Goal: Task Accomplishment & Management: Manage account settings

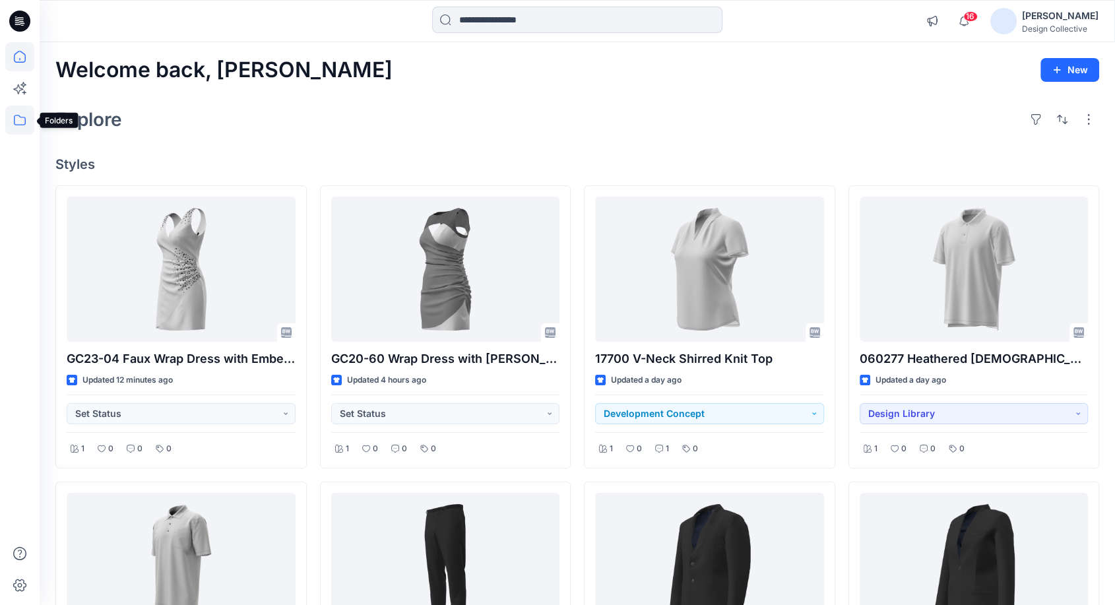
click at [22, 127] on icon at bounding box center [19, 120] width 29 height 29
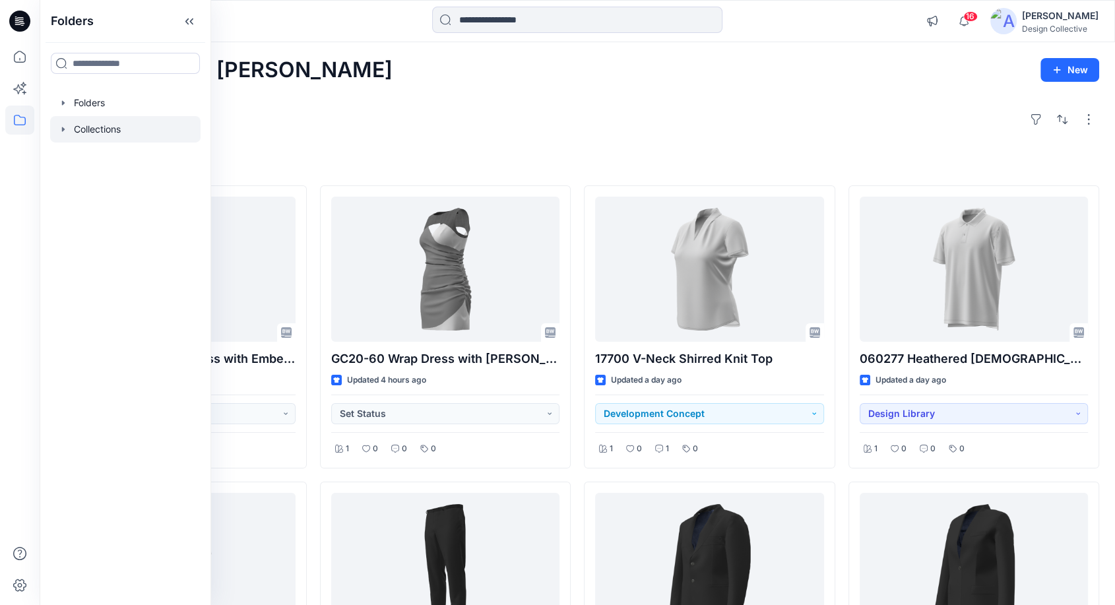
click at [63, 126] on icon "button" at bounding box center [63, 129] width 11 height 11
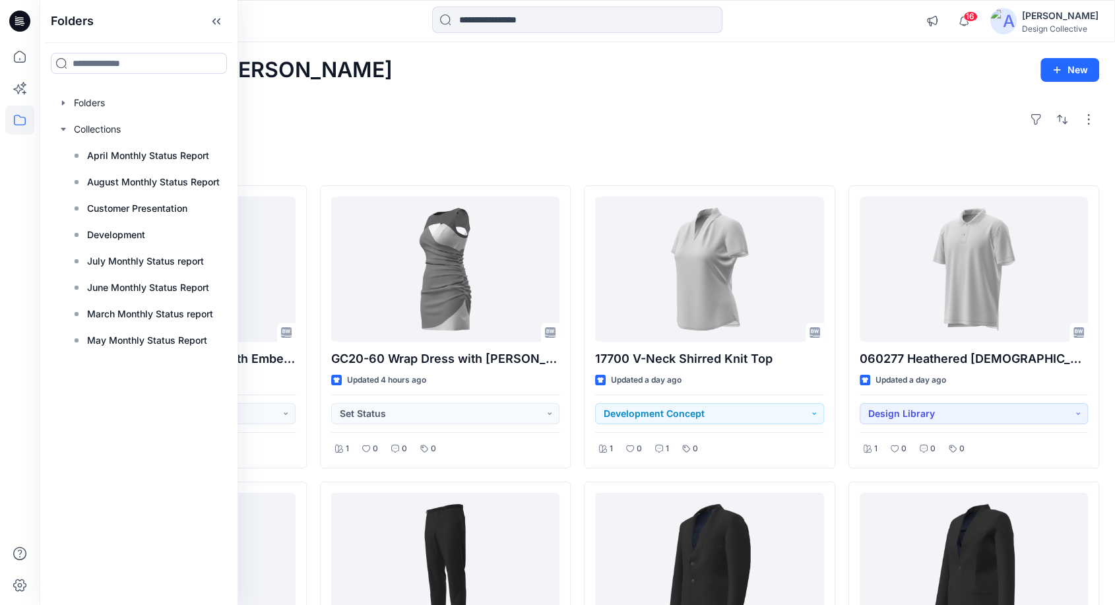
click at [392, 75] on div "Welcome back, Taryn New" at bounding box center [576, 70] width 1043 height 24
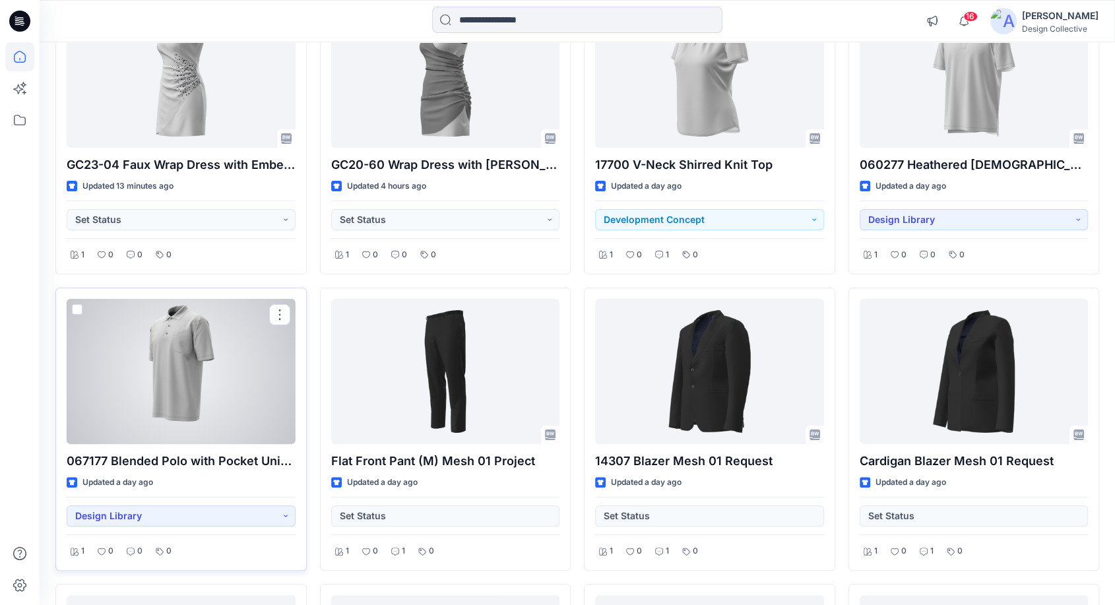
scroll to position [195, 0]
click at [189, 395] on div at bounding box center [181, 369] width 229 height 145
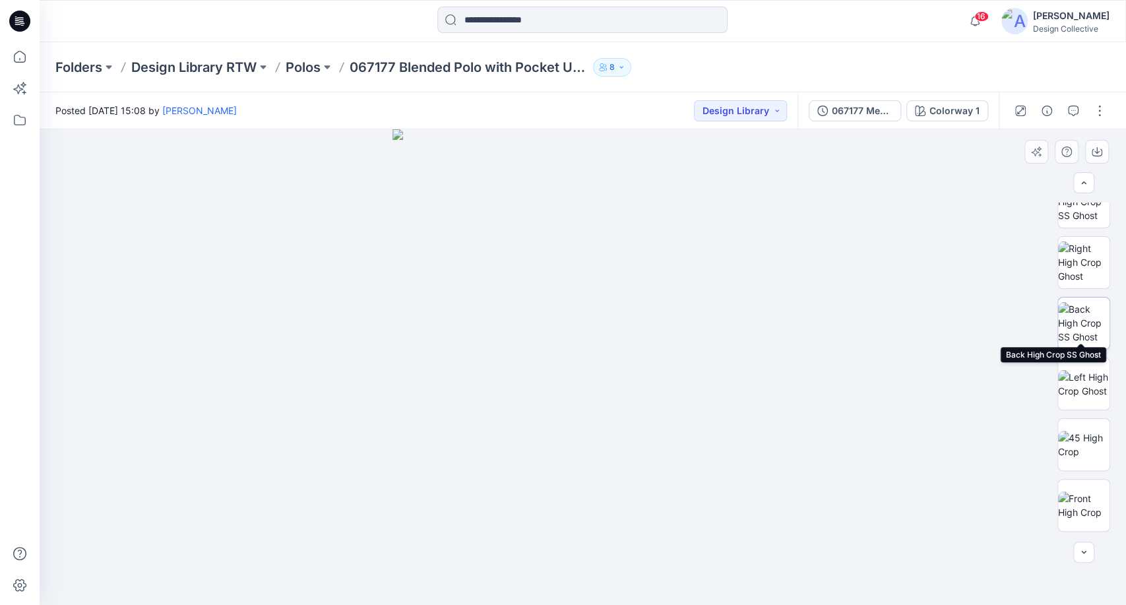
scroll to position [830, 0]
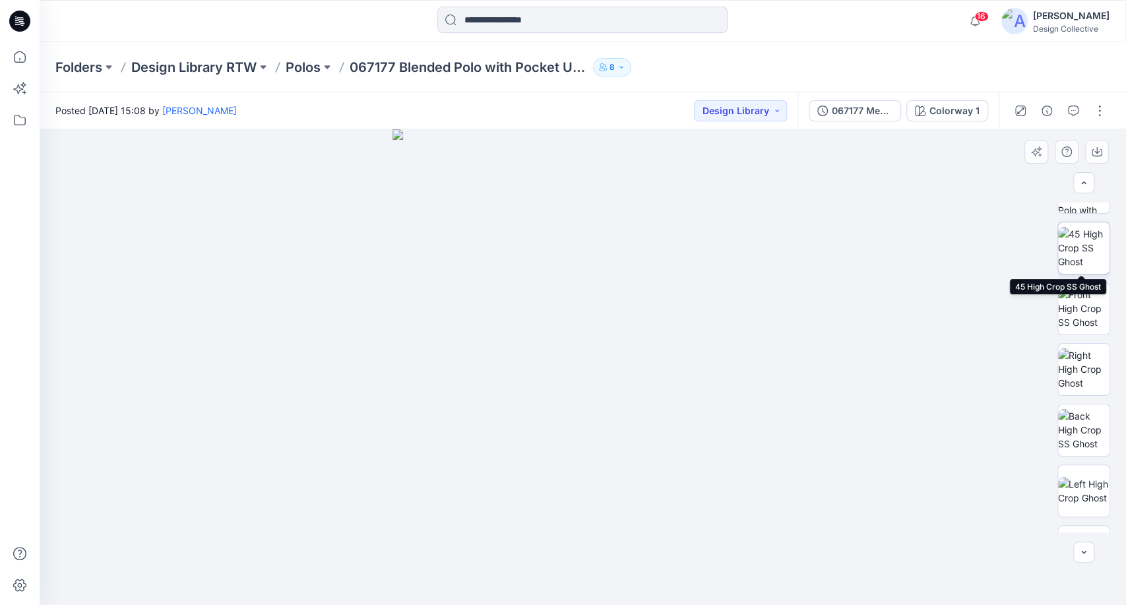
click at [1081, 243] on img at bounding box center [1083, 248] width 51 height 42
click at [1097, 111] on button "button" at bounding box center [1099, 110] width 21 height 21
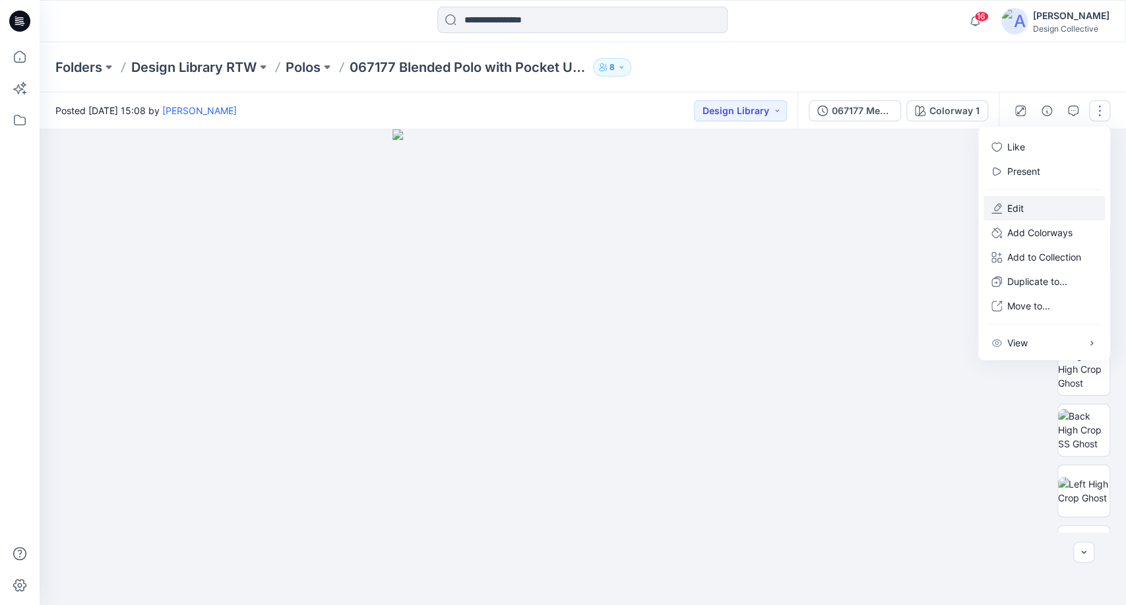
click at [1024, 208] on p "Edit" at bounding box center [1015, 208] width 16 height 14
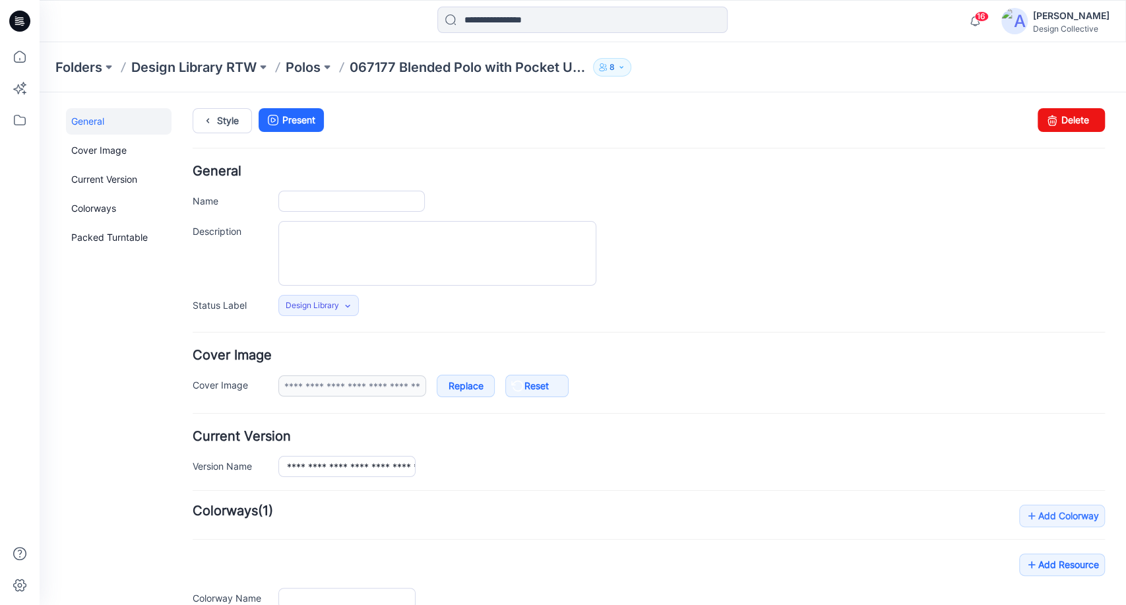
type input "**********"
click at [226, 111] on link "Style" at bounding box center [222, 120] width 59 height 25
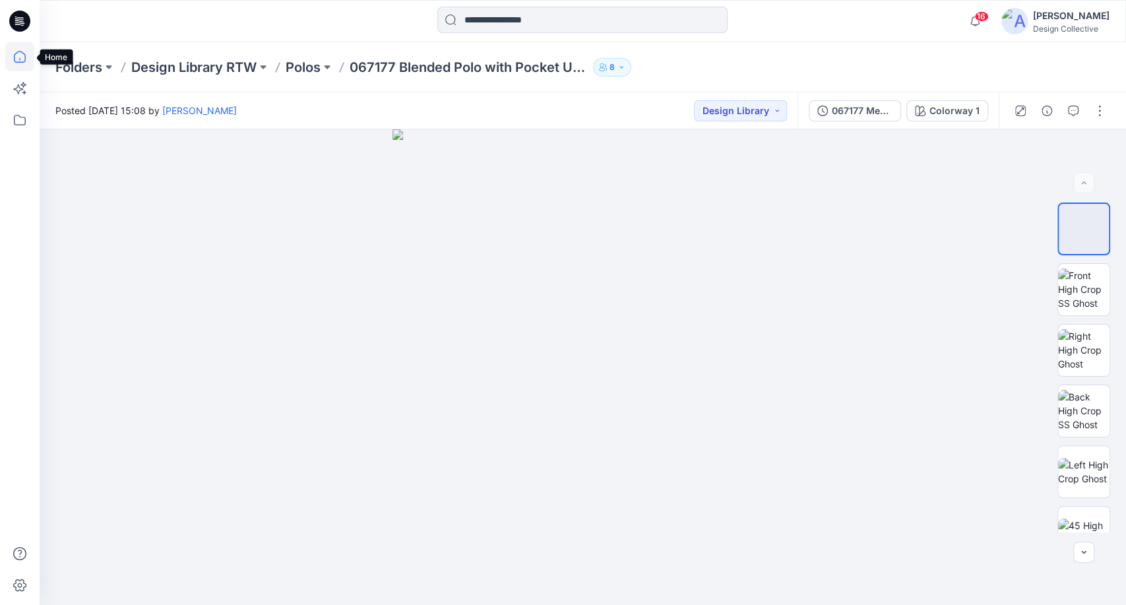
click at [19, 54] on icon at bounding box center [19, 56] width 29 height 29
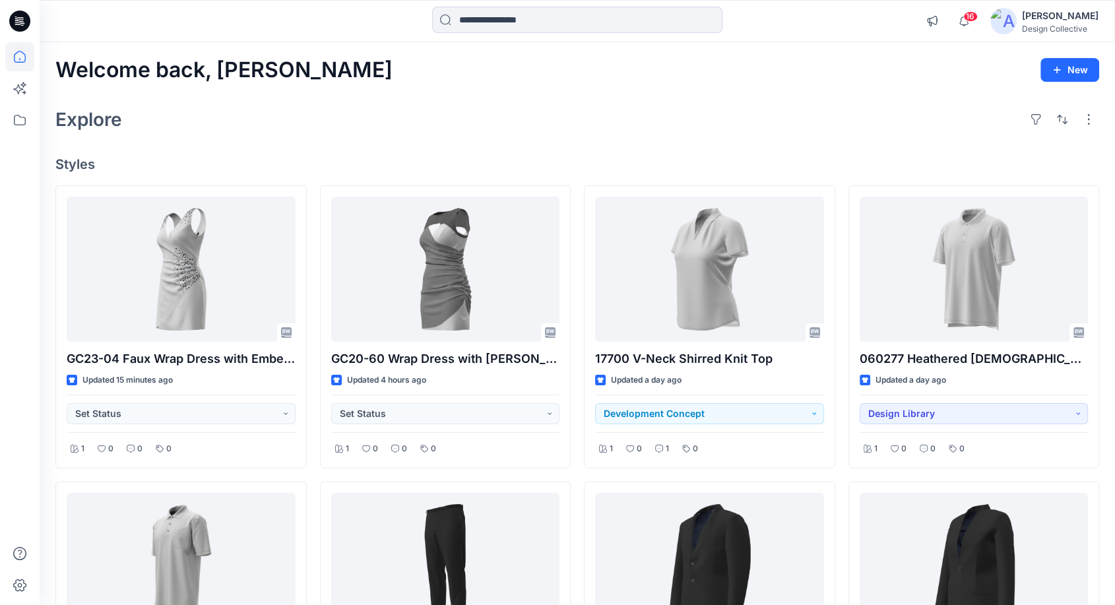
click at [756, 69] on div "Welcome back, Taryn New" at bounding box center [576, 70] width 1043 height 24
click at [516, 116] on div "Explore" at bounding box center [576, 120] width 1043 height 32
click at [21, 119] on icon at bounding box center [19, 120] width 29 height 29
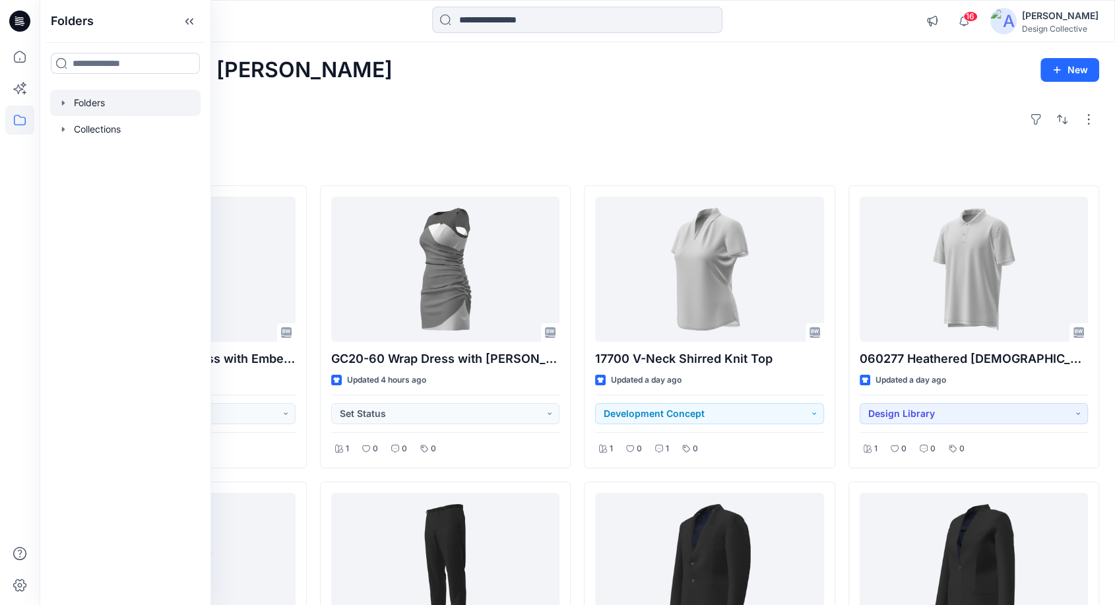
click at [62, 105] on icon "button" at bounding box center [63, 102] width 3 height 5
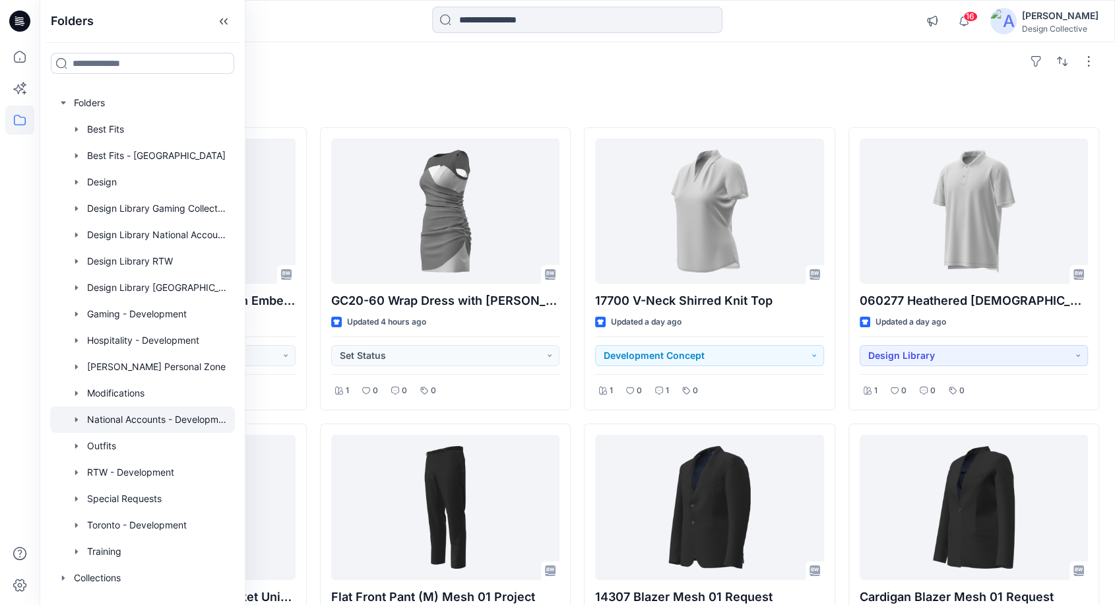
scroll to position [98, 0]
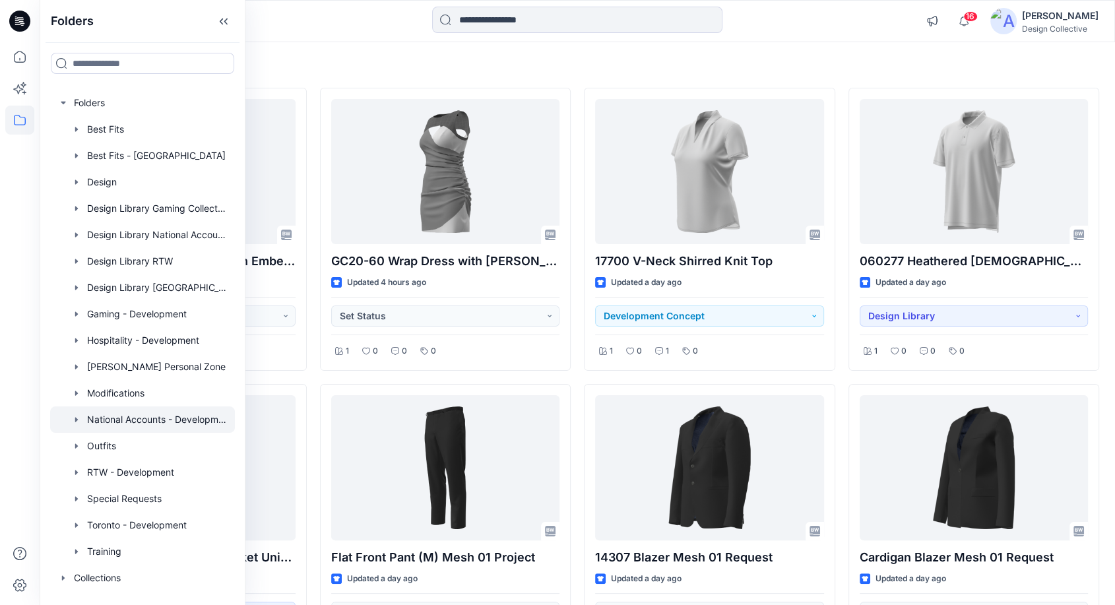
click at [94, 417] on div at bounding box center [142, 419] width 185 height 26
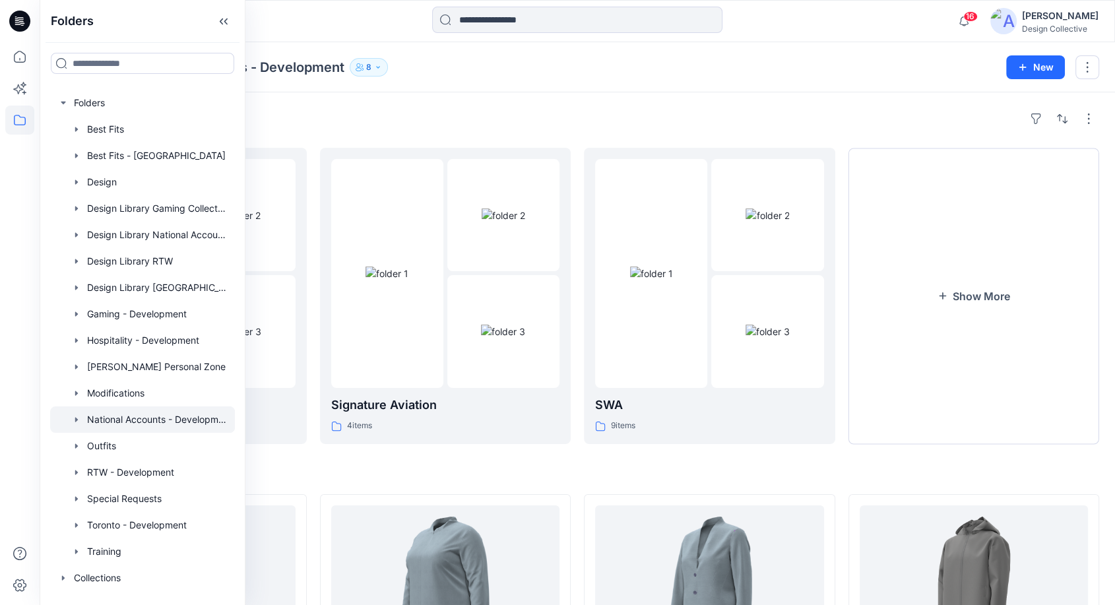
click at [576, 123] on div "Folders" at bounding box center [576, 118] width 1043 height 21
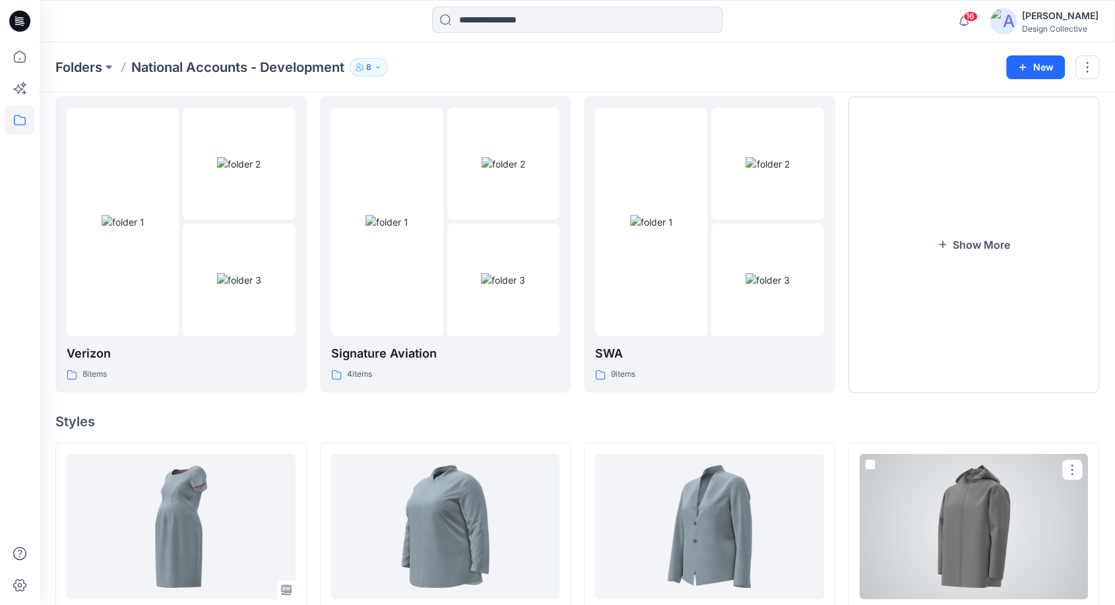
scroll to position [46, 0]
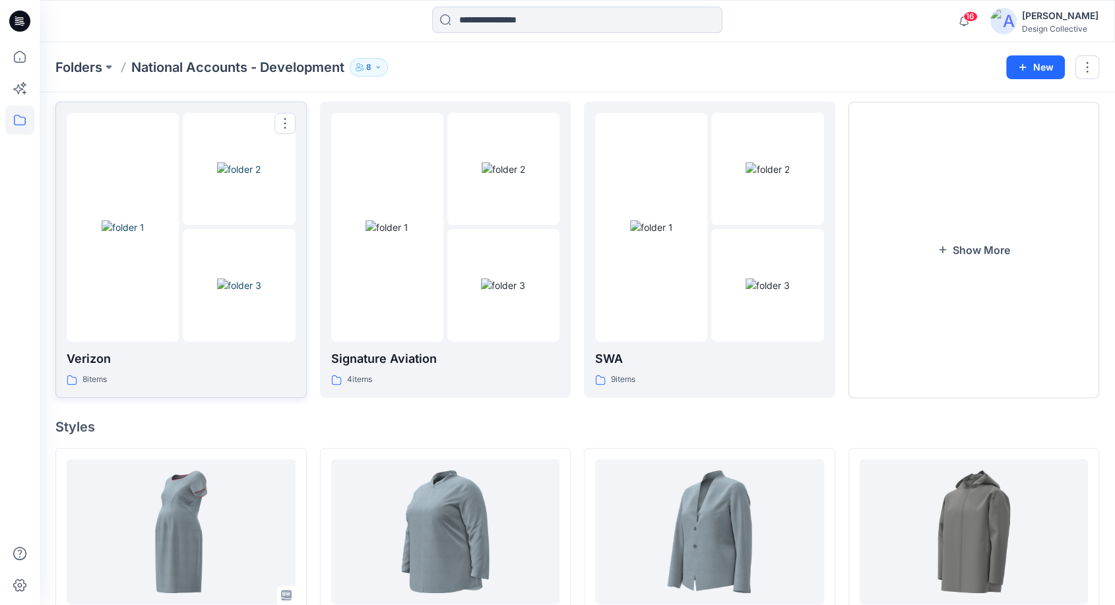
click at [206, 379] on div "8 items" at bounding box center [181, 380] width 229 height 14
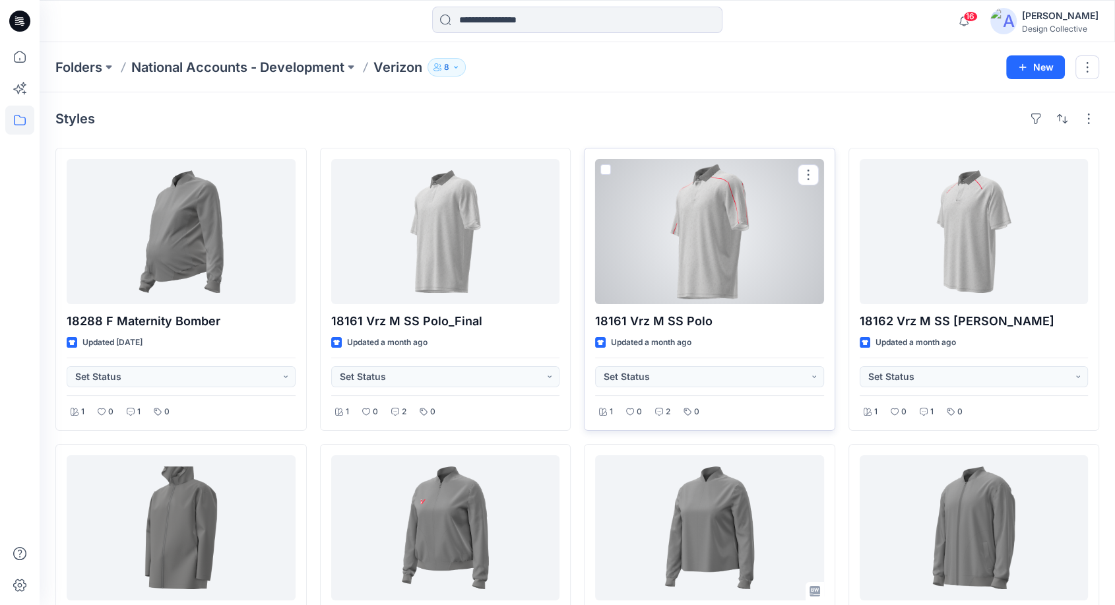
click at [744, 249] on div at bounding box center [709, 231] width 229 height 145
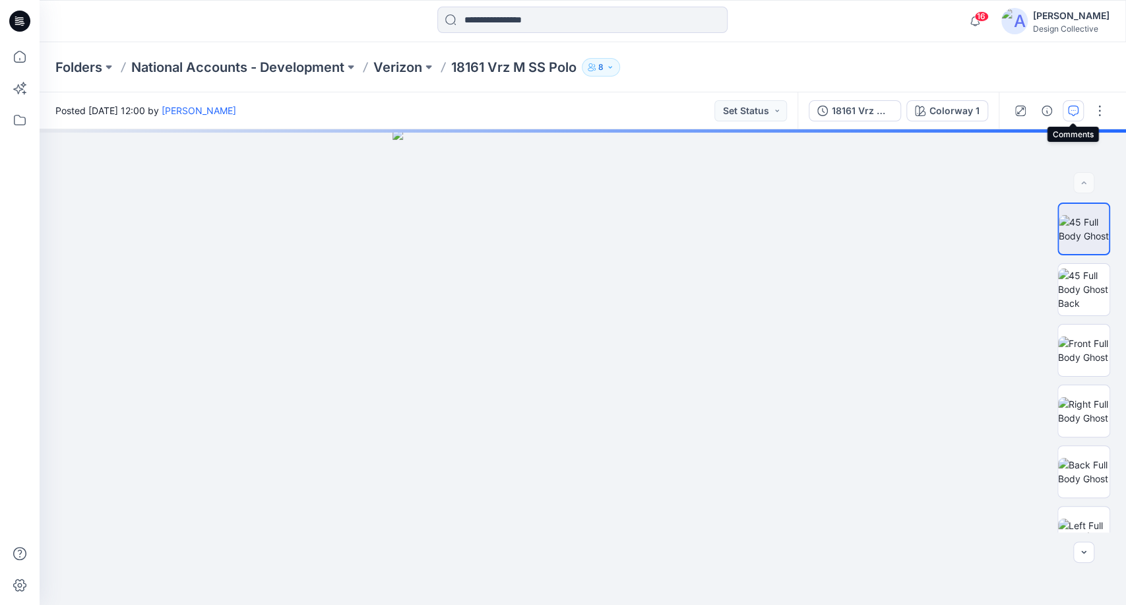
click at [1072, 109] on icon "button" at bounding box center [1073, 109] width 5 height 1
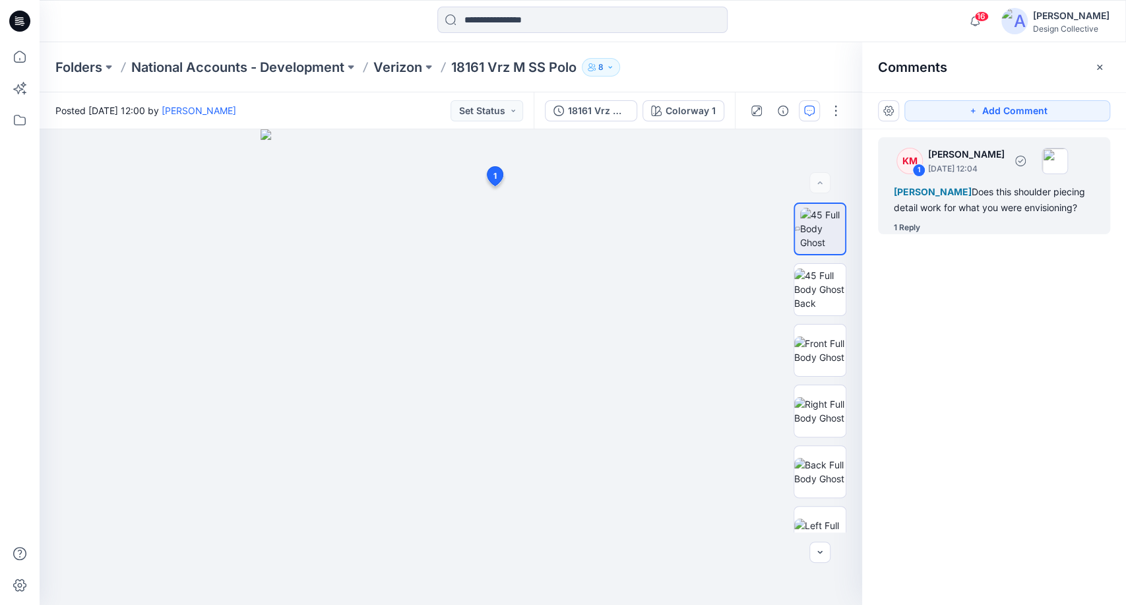
click at [947, 214] on div "[PERSON_NAME] Does this shoulder piecing detail work for what you were envision…" at bounding box center [994, 200] width 200 height 32
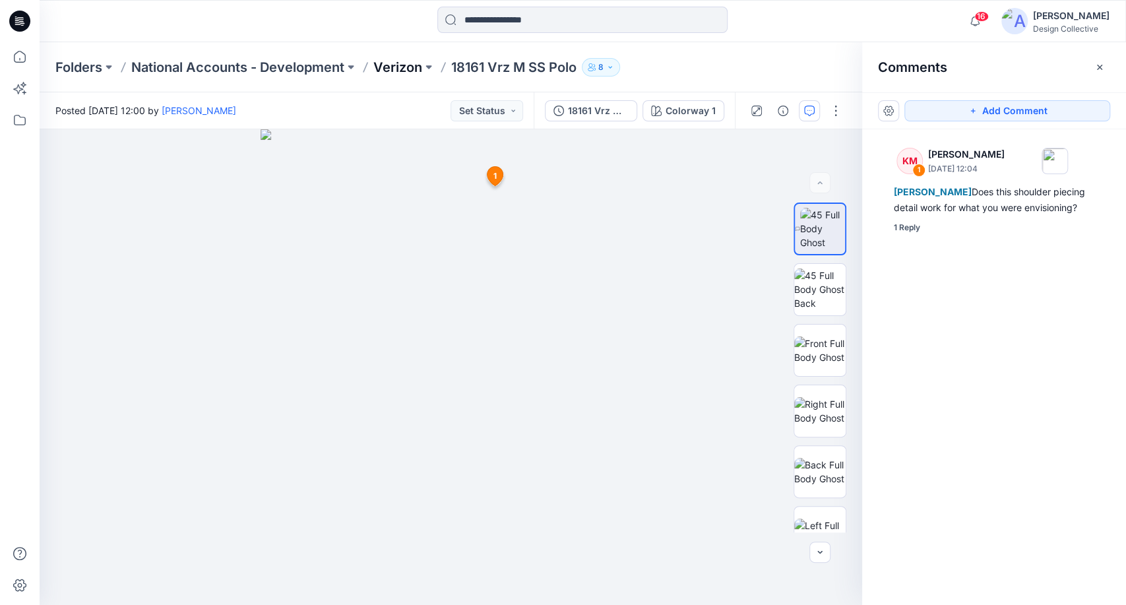
click at [401, 65] on p "Verizon" at bounding box center [397, 67] width 49 height 18
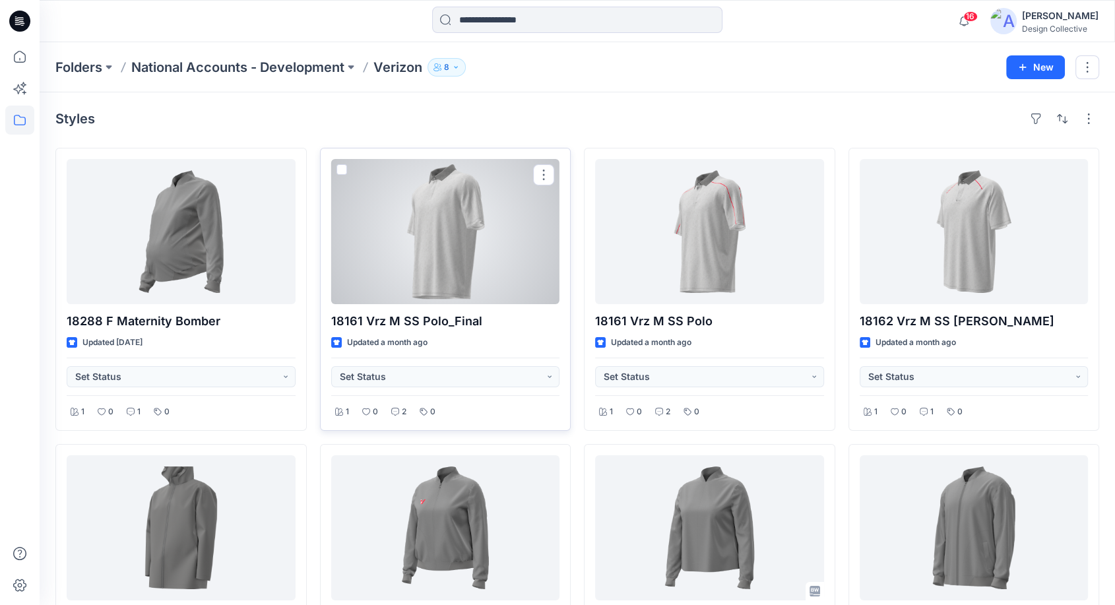
click at [485, 239] on div at bounding box center [445, 231] width 229 height 145
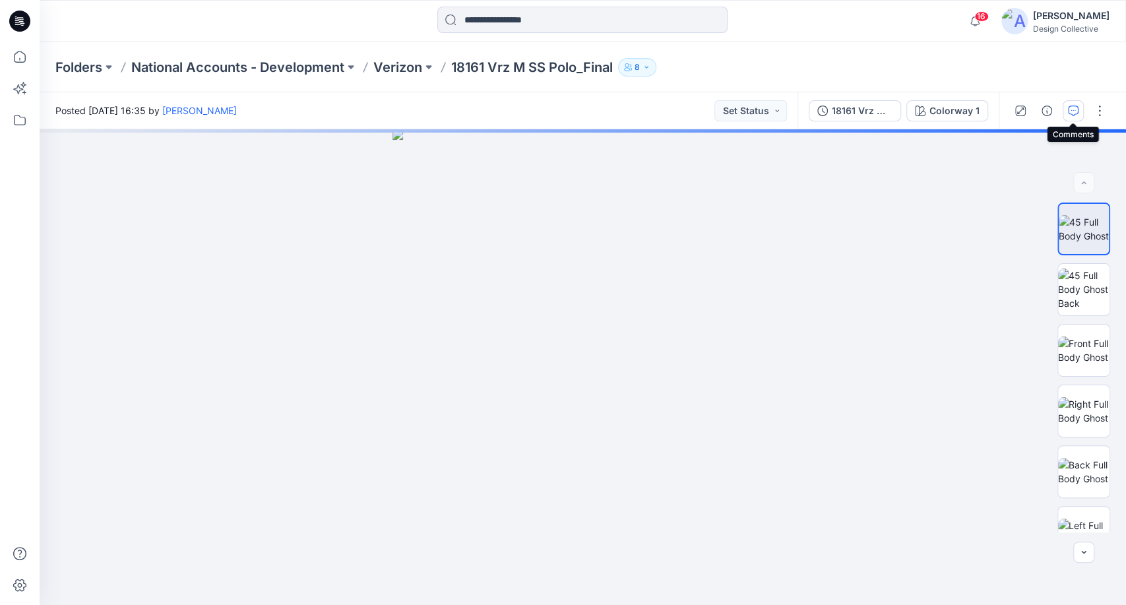
click at [1068, 112] on icon "button" at bounding box center [1073, 111] width 11 height 11
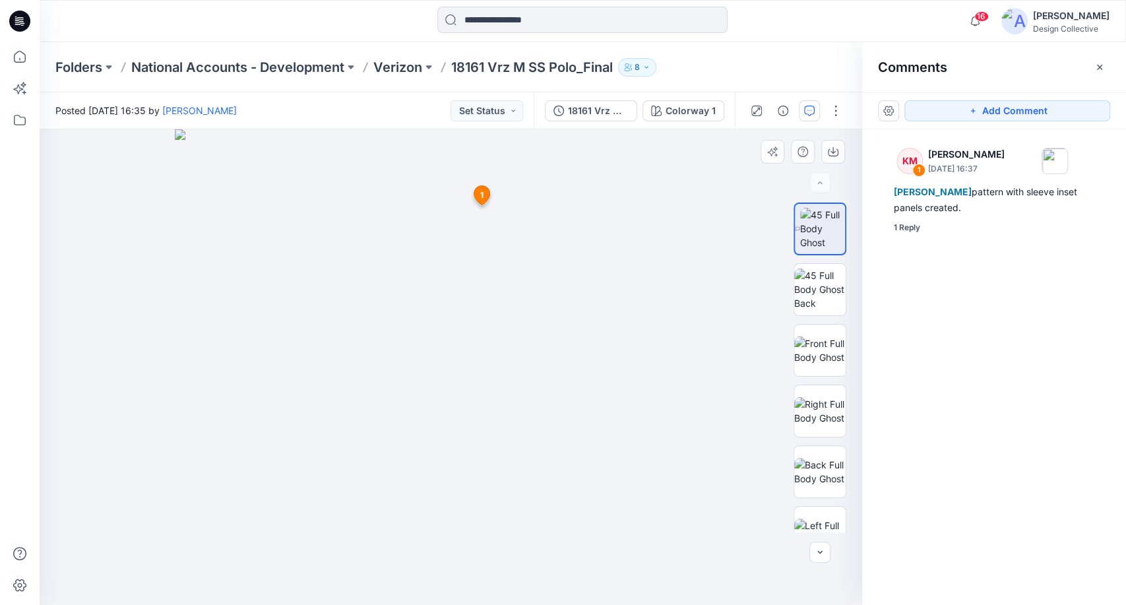
drag, startPoint x: 472, startPoint y: 171, endPoint x: 500, endPoint y: 224, distance: 60.5
click at [512, 337] on img at bounding box center [451, 367] width 552 height 476
click at [1092, 64] on button "button" at bounding box center [1099, 67] width 21 height 21
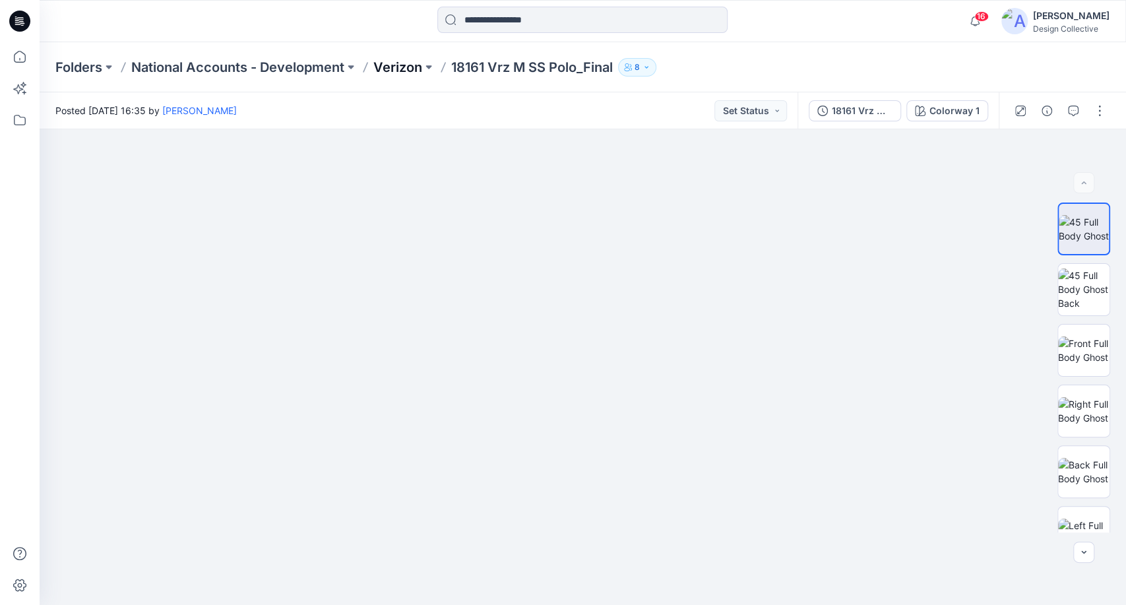
click at [410, 66] on p "Verizon" at bounding box center [397, 67] width 49 height 18
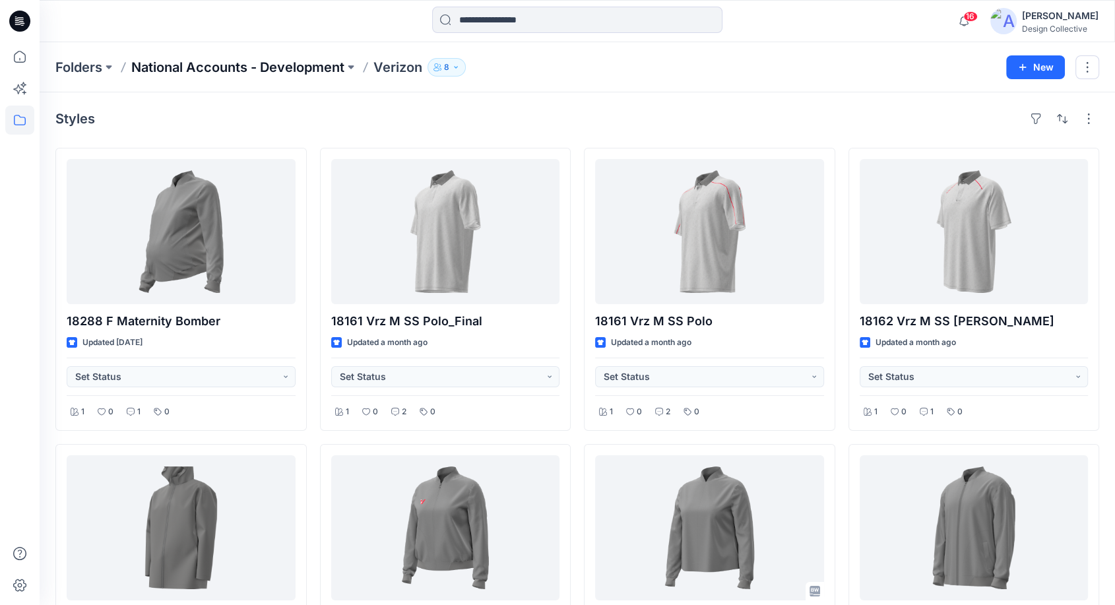
click at [336, 67] on p "National Accounts - Development" at bounding box center [237, 67] width 213 height 18
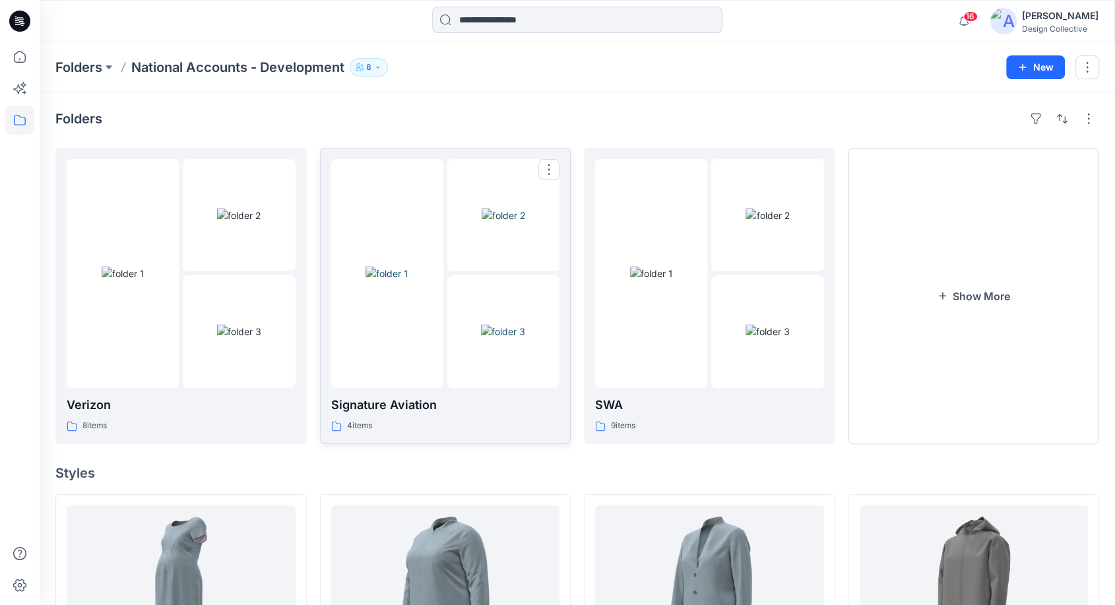
click at [488, 414] on div "Signature Aviation 4 items" at bounding box center [445, 415] width 229 height 38
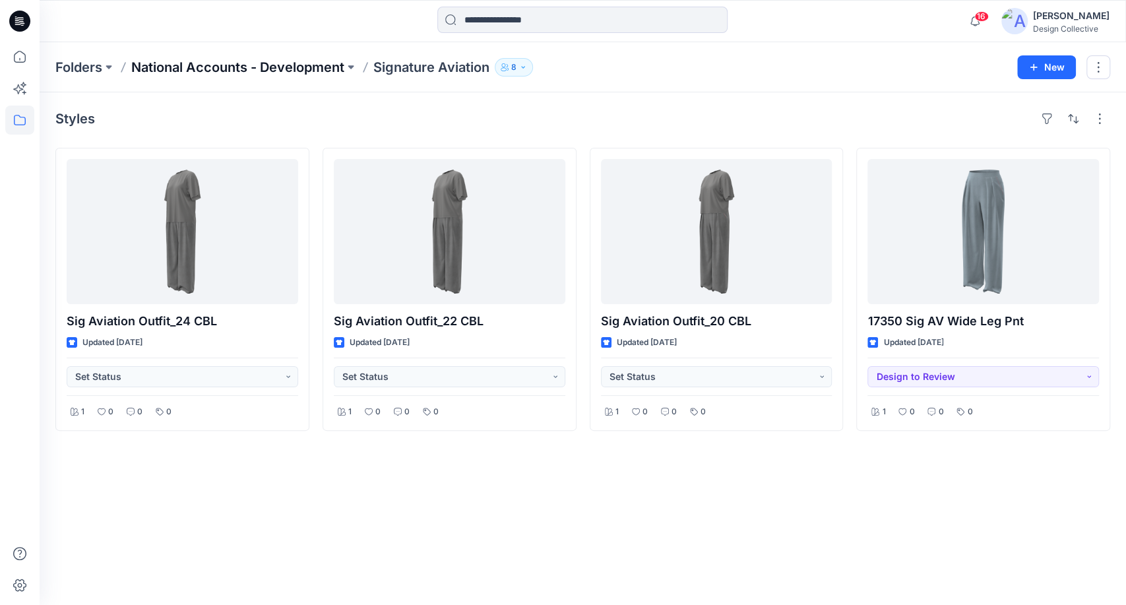
click at [324, 67] on p "National Accounts - Development" at bounding box center [237, 67] width 213 height 18
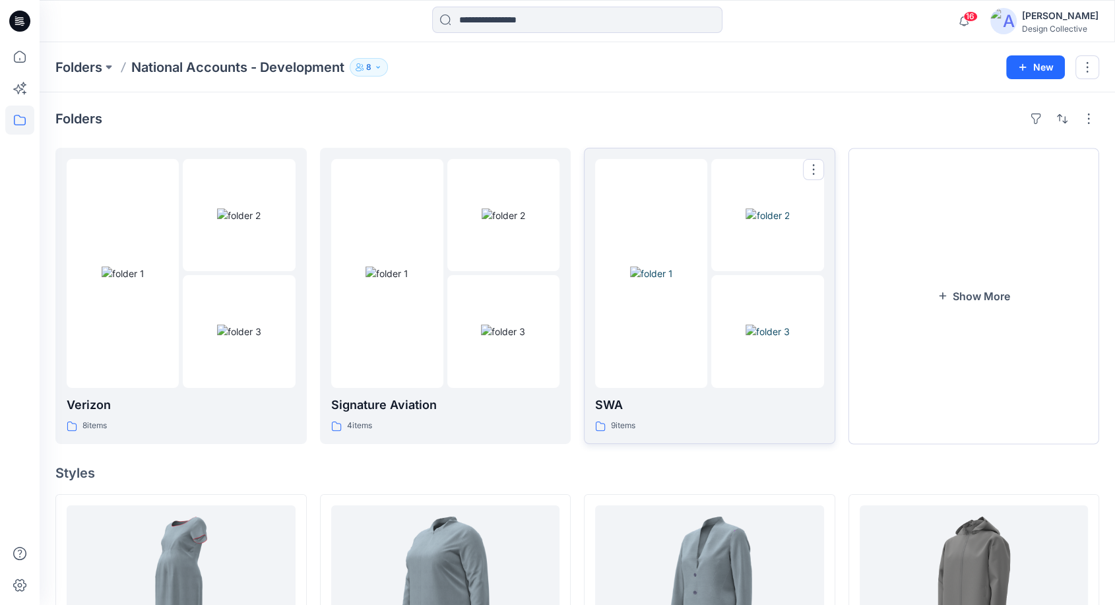
click at [741, 404] on p "SWA" at bounding box center [709, 405] width 229 height 18
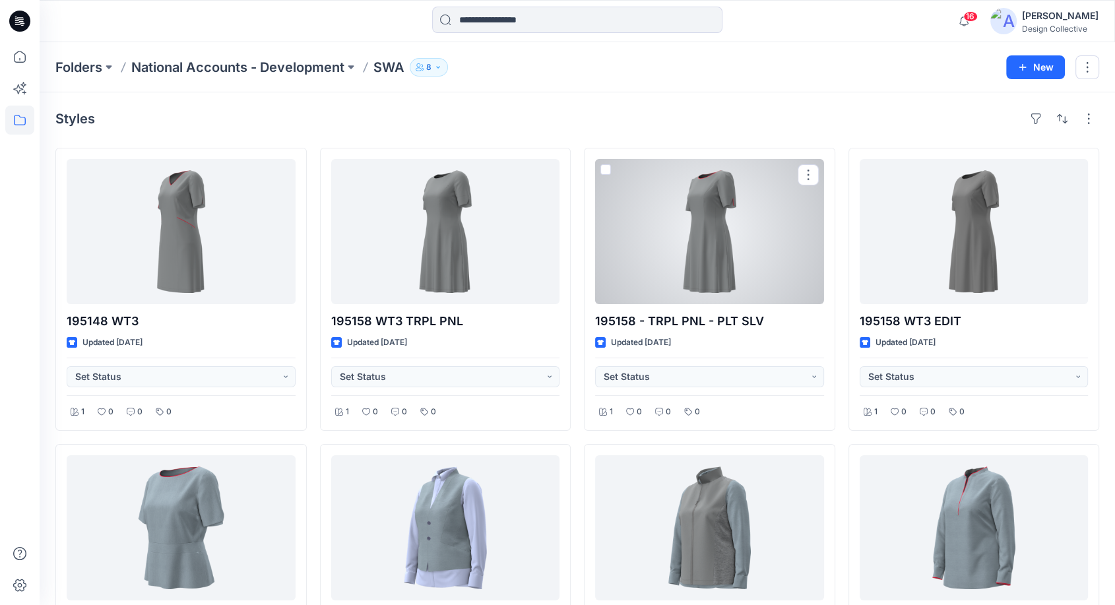
click at [699, 247] on div at bounding box center [709, 231] width 229 height 145
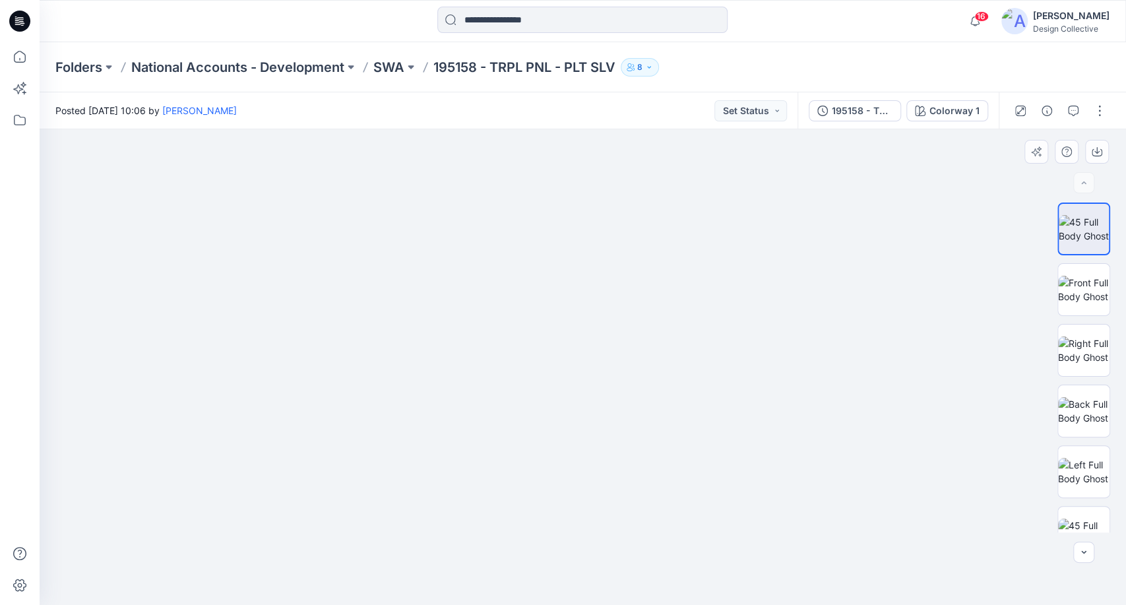
drag, startPoint x: 617, startPoint y: 294, endPoint x: 623, endPoint y: 365, distance: 70.8
click at [623, 365] on img at bounding box center [582, 320] width 609 height 569
click at [26, 54] on icon at bounding box center [19, 56] width 29 height 29
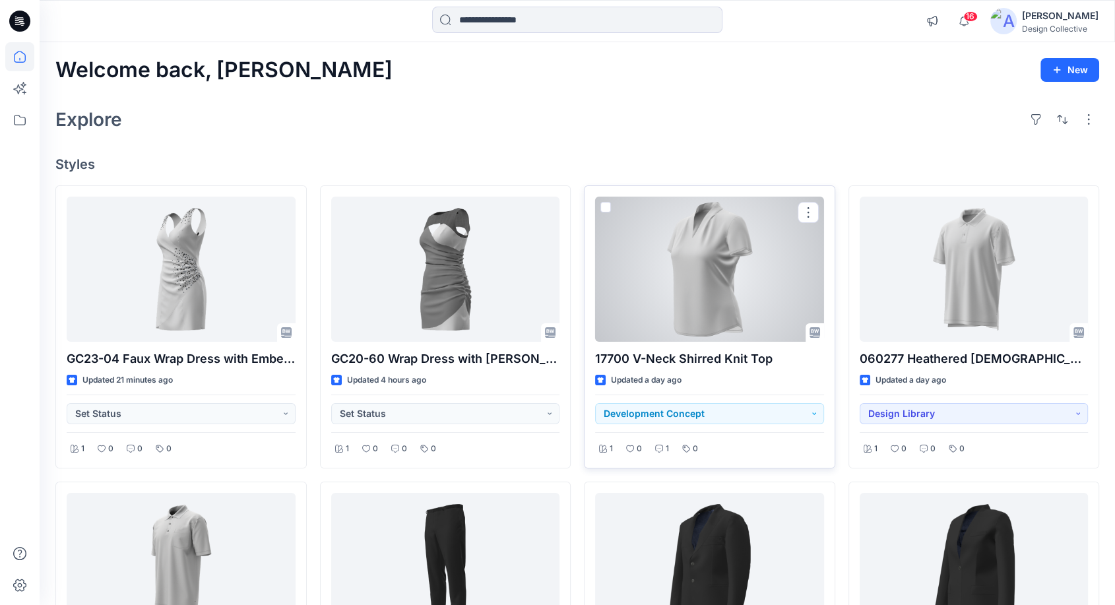
click at [714, 263] on div at bounding box center [709, 269] width 229 height 145
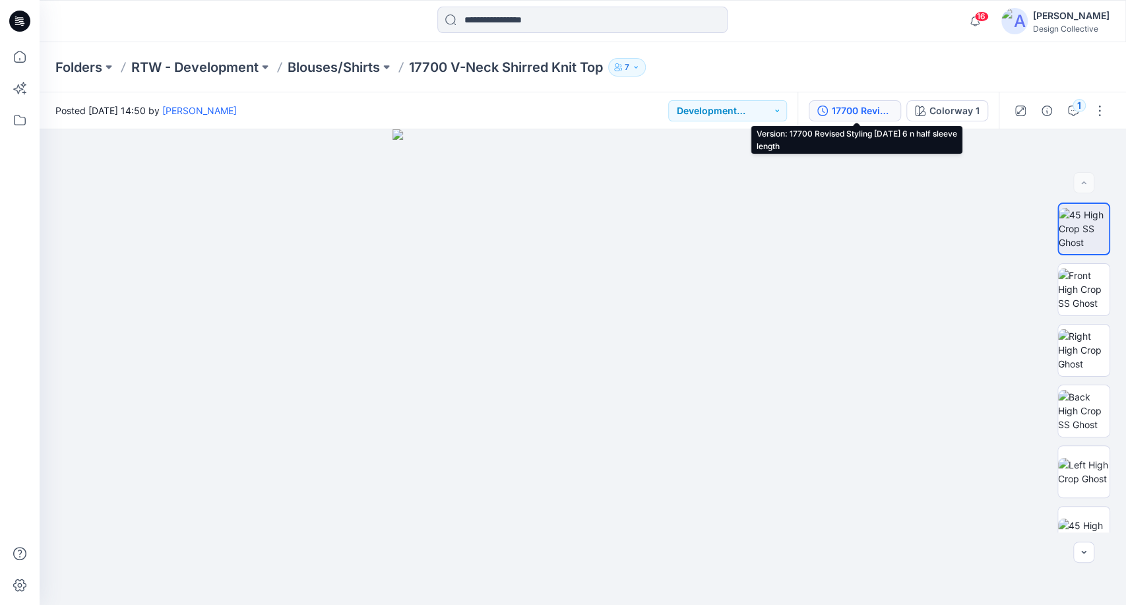
click at [865, 109] on div "17700 Revised Styling [DATE] 6 n half sleeve length" at bounding box center [862, 111] width 61 height 15
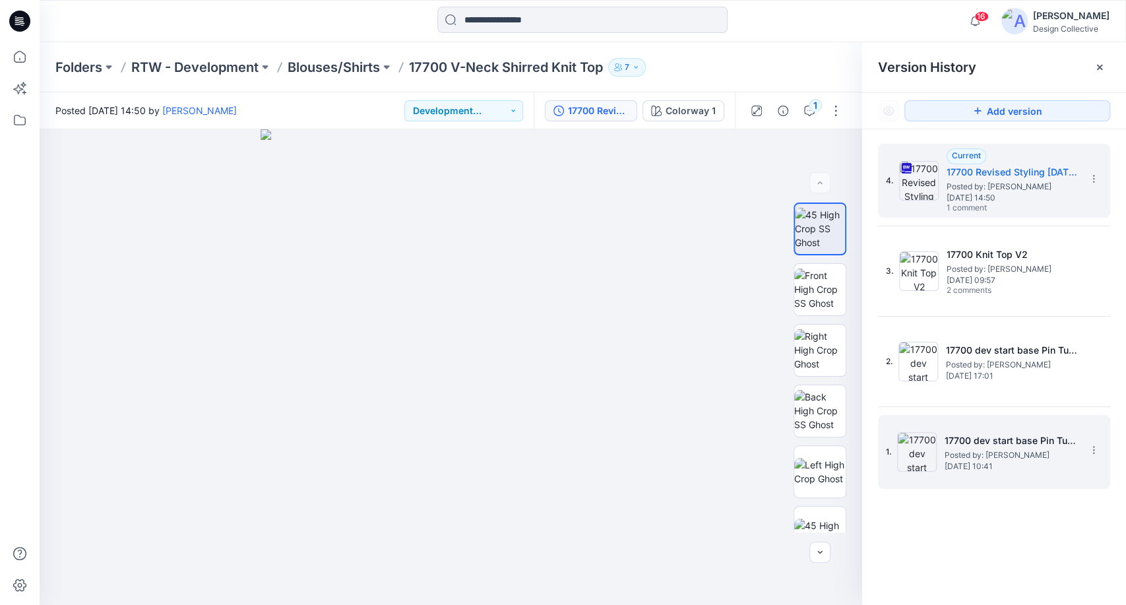
click at [997, 458] on span "Posted by: [PERSON_NAME]" at bounding box center [1010, 454] width 132 height 13
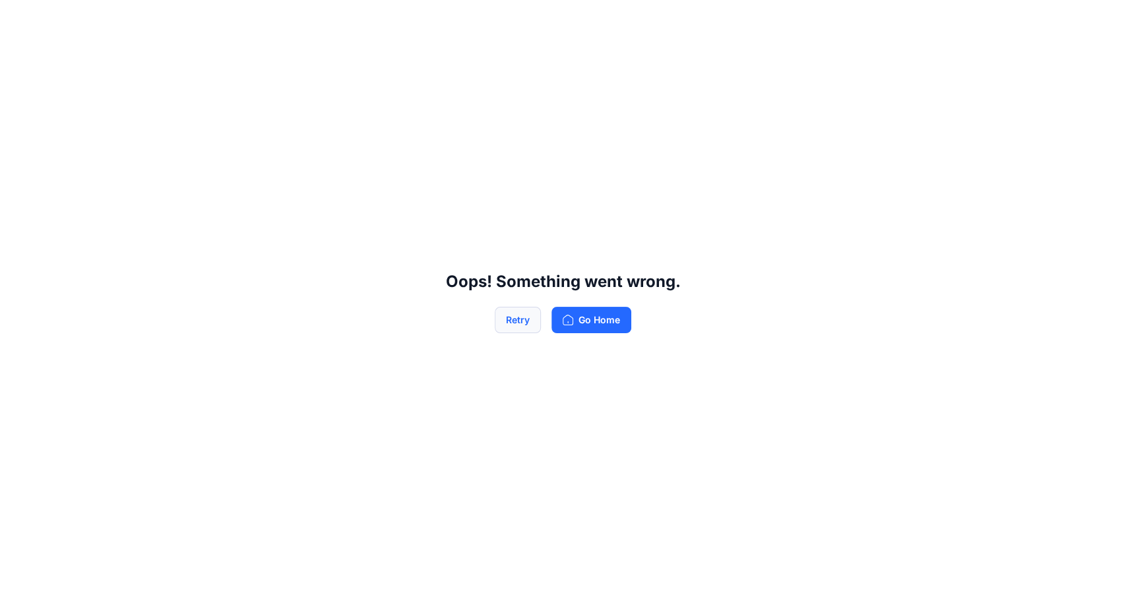
click at [521, 321] on button "Retry" at bounding box center [518, 320] width 46 height 26
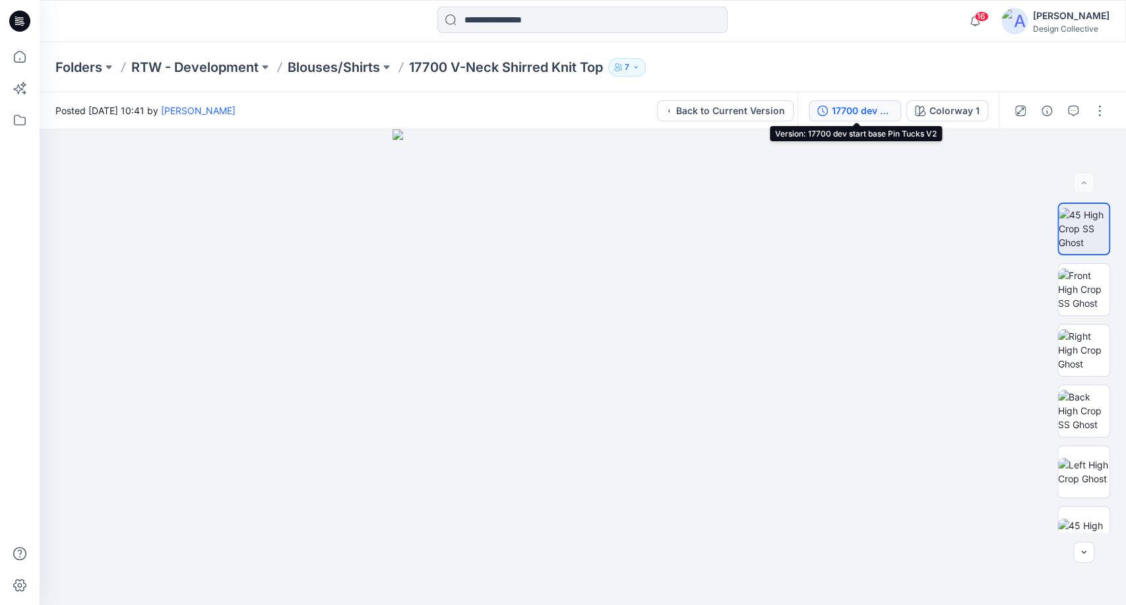
click at [852, 108] on div "17700 dev start base Pin Tucks V2" at bounding box center [862, 111] width 61 height 15
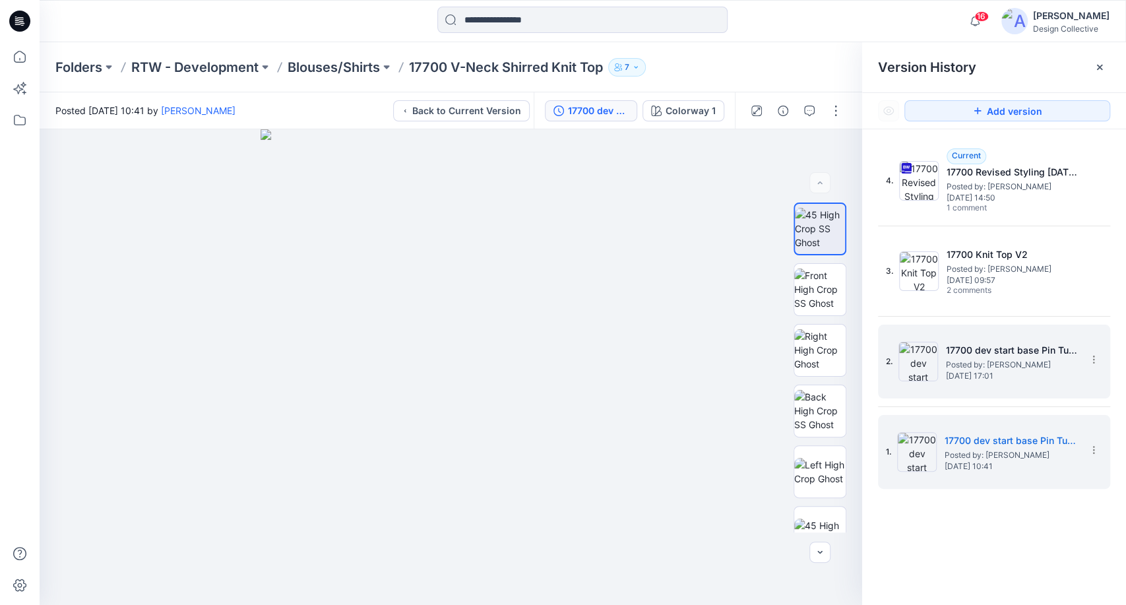
click at [1020, 383] on div "2. 17700 dev start base Pin Tucks Version 2 renders sent adding pintuck Posted …" at bounding box center [985, 361] width 198 height 63
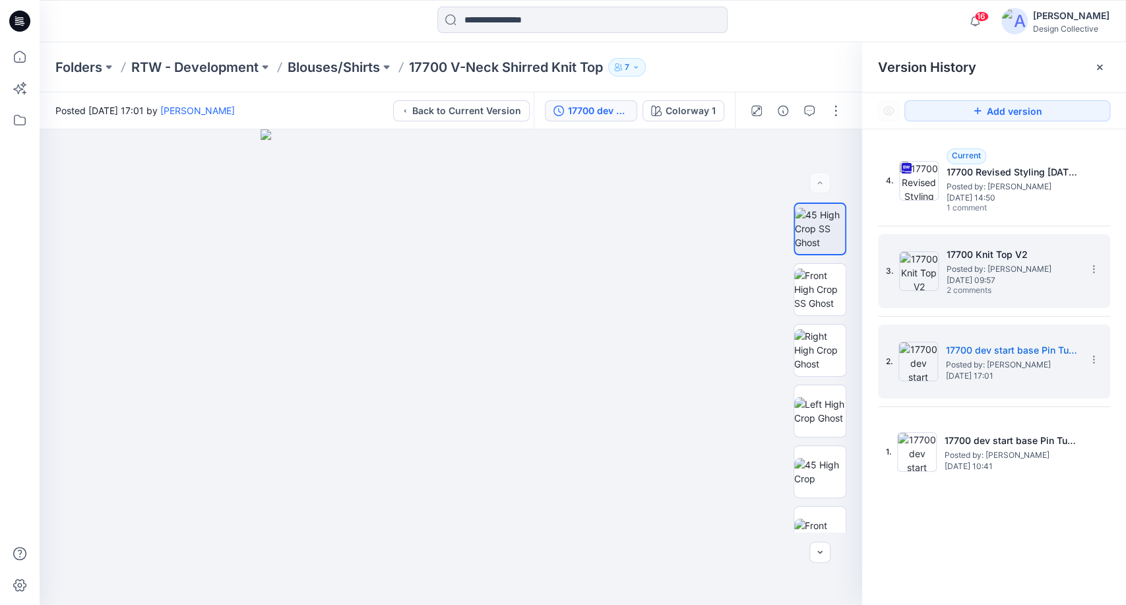
click at [1031, 296] on div "3. 17700 Knit Top V2 Posted by: [PERSON_NAME] [DATE] 09:57 2 comments" at bounding box center [985, 270] width 198 height 63
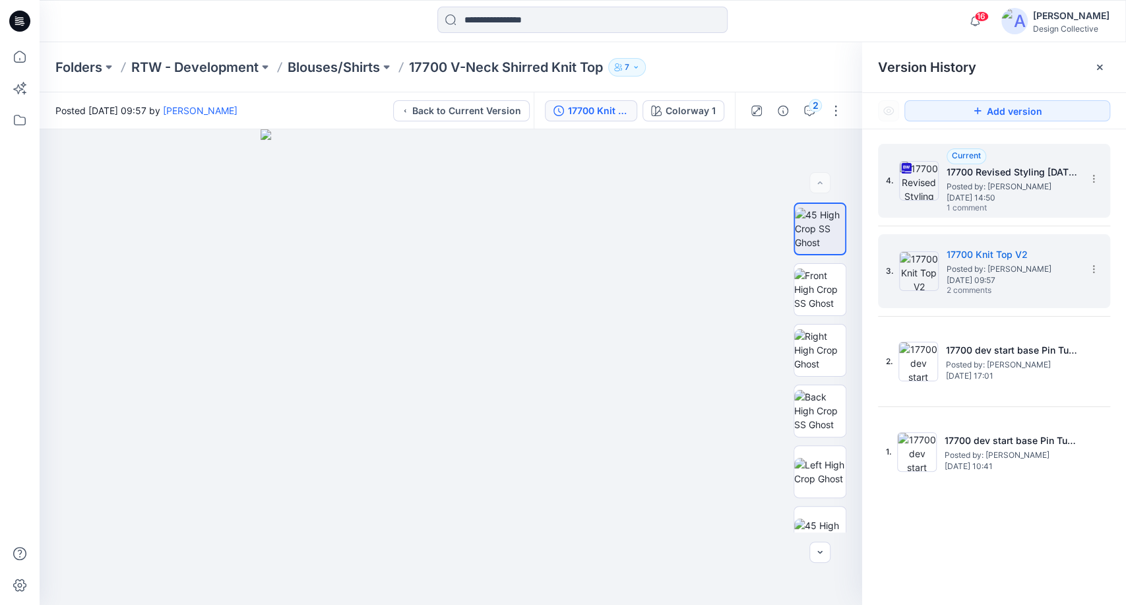
click at [1048, 210] on div "Current 17700 Revised Styling [DATE] 6 n half sleeve length Posted by: [PERSON_…" at bounding box center [1012, 180] width 132 height 65
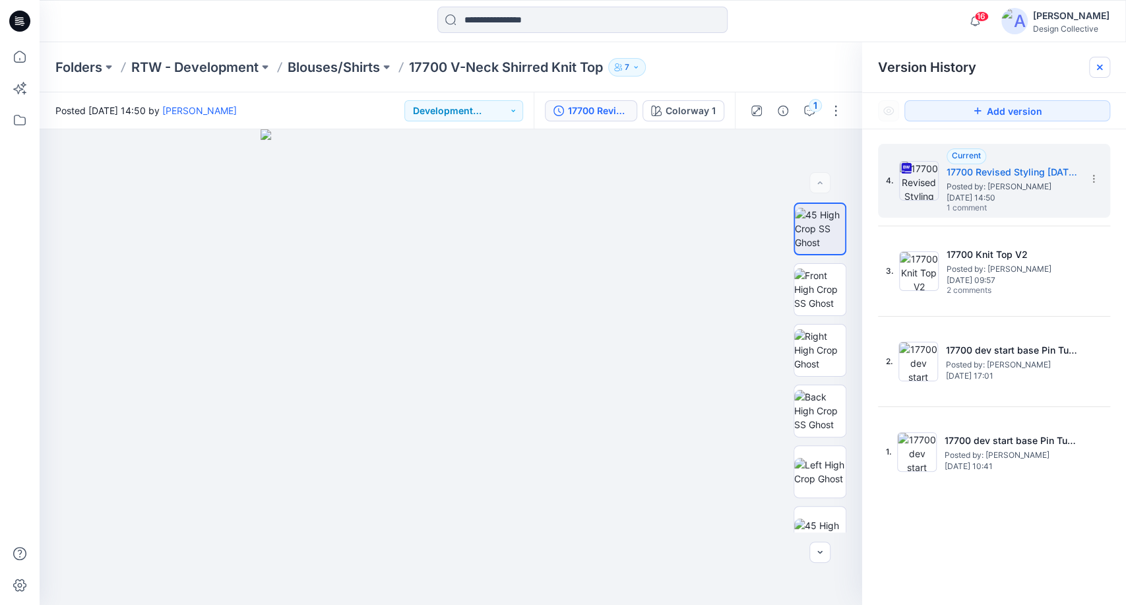
click at [1091, 69] on div at bounding box center [1099, 67] width 21 height 21
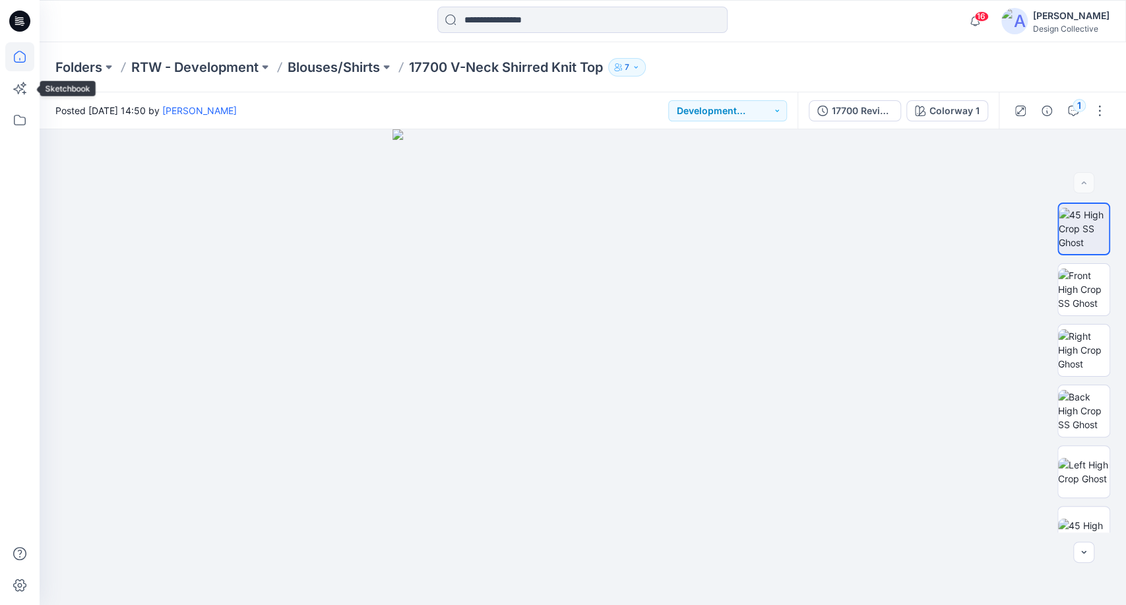
click at [17, 65] on icon at bounding box center [19, 56] width 29 height 29
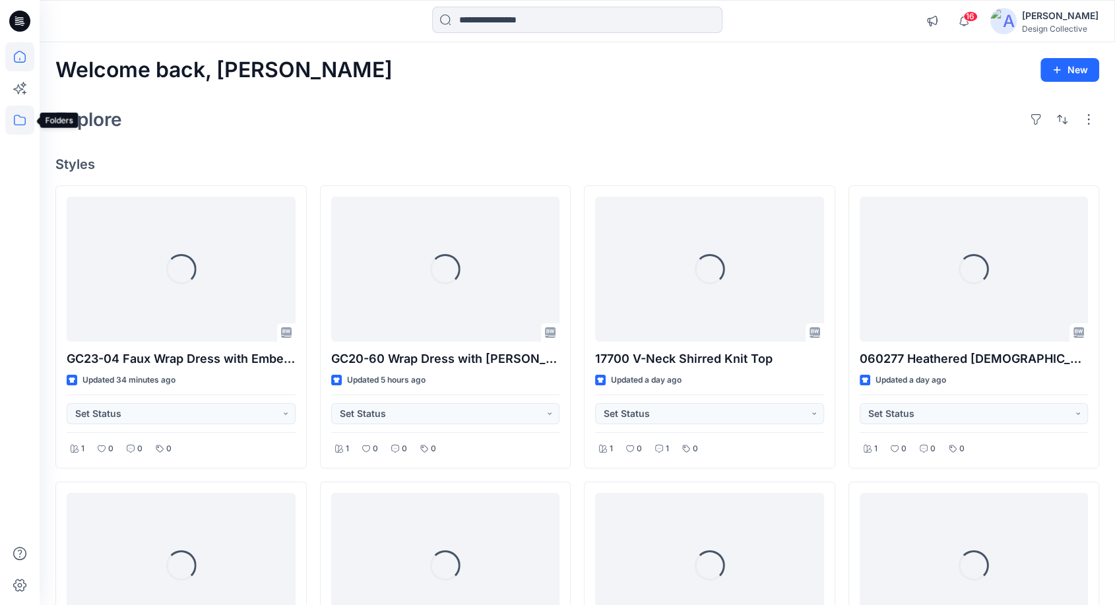
click at [14, 123] on icon at bounding box center [20, 120] width 12 height 11
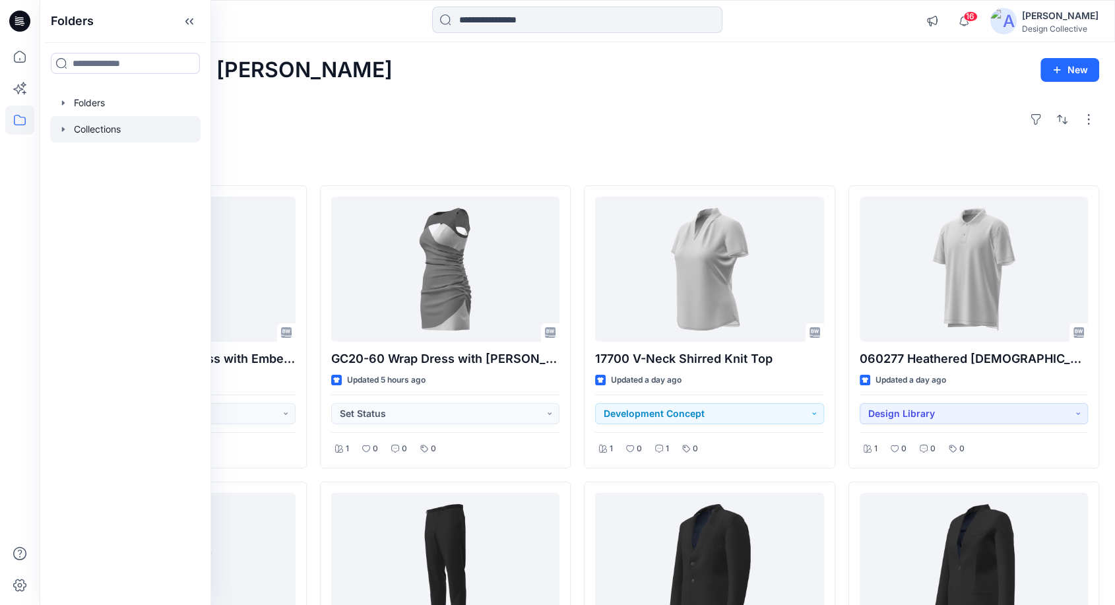
click at [69, 133] on div at bounding box center [125, 129] width 150 height 26
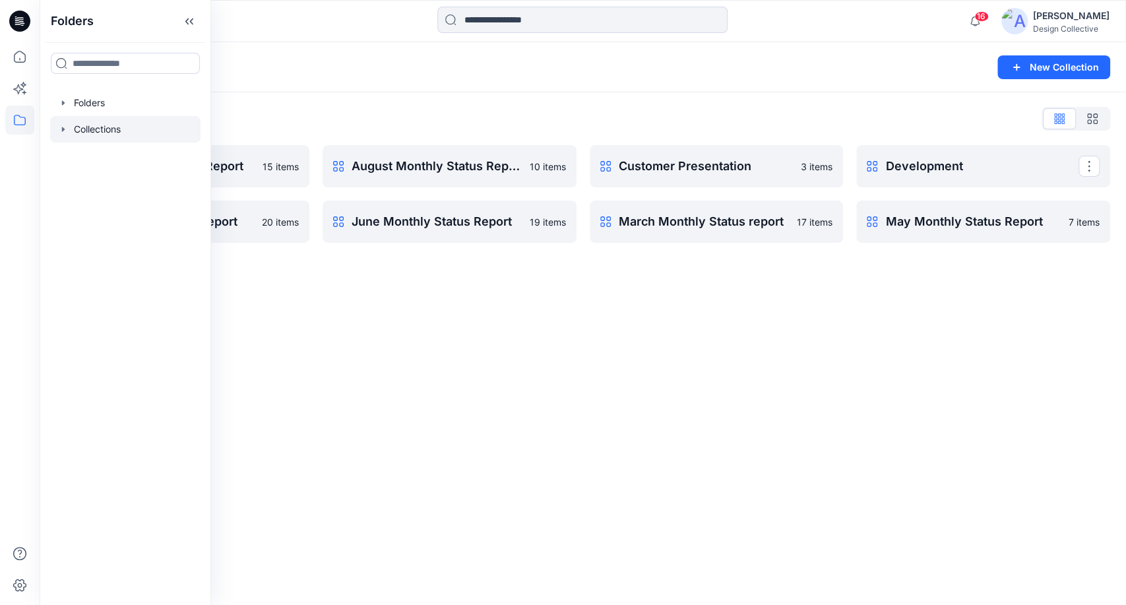
click at [918, 169] on p "Development" at bounding box center [981, 166] width 193 height 18
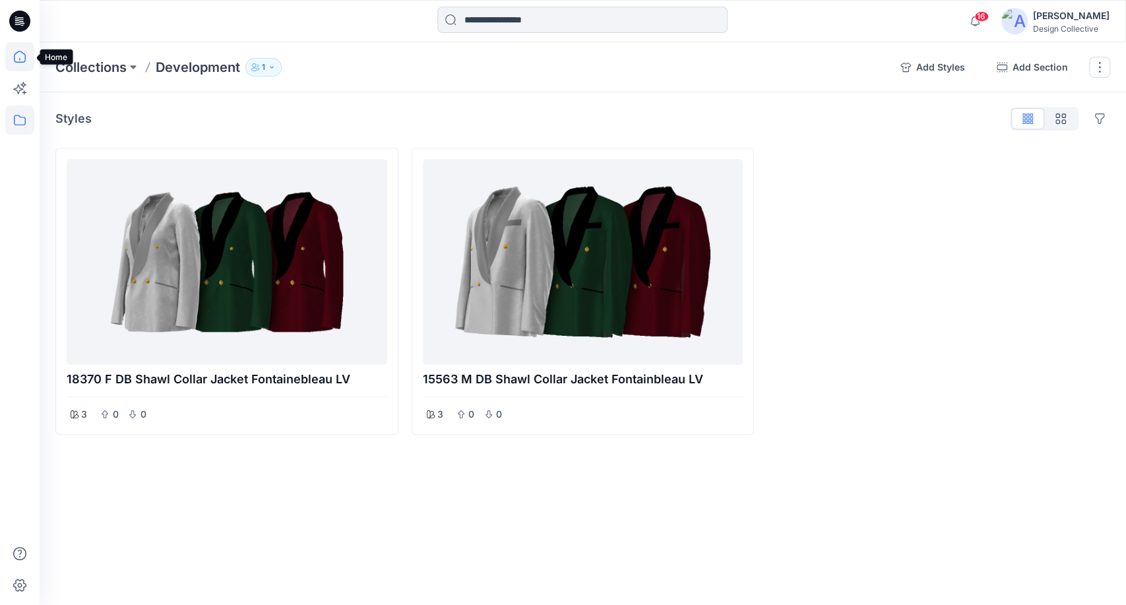
click at [14, 59] on icon at bounding box center [19, 56] width 29 height 29
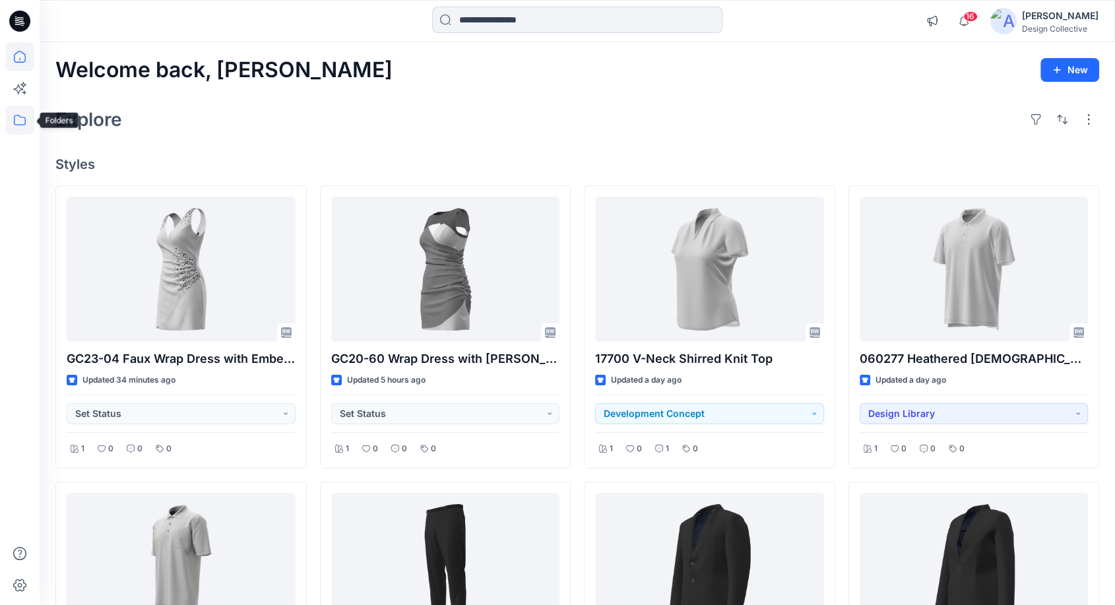
click at [24, 119] on icon at bounding box center [19, 120] width 29 height 29
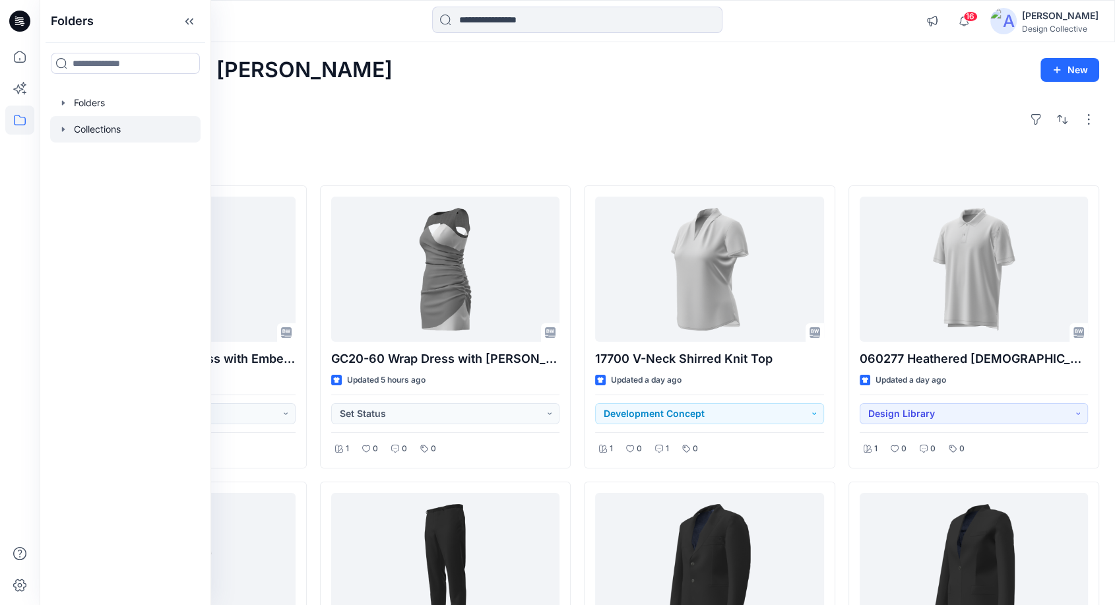
click at [60, 133] on icon "button" at bounding box center [63, 129] width 11 height 11
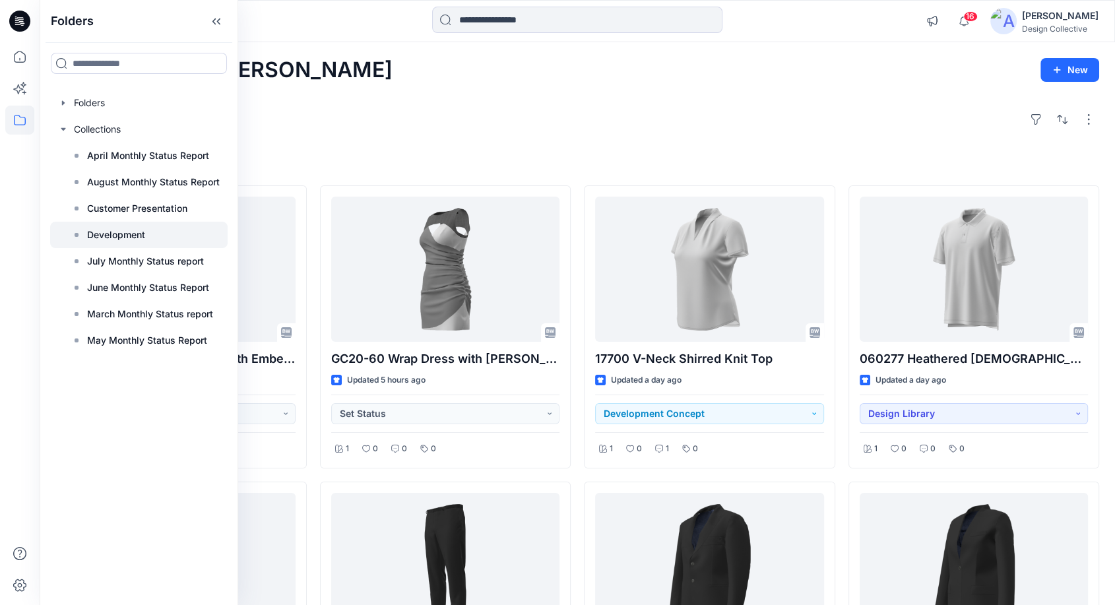
click at [127, 245] on div at bounding box center [138, 235] width 177 height 26
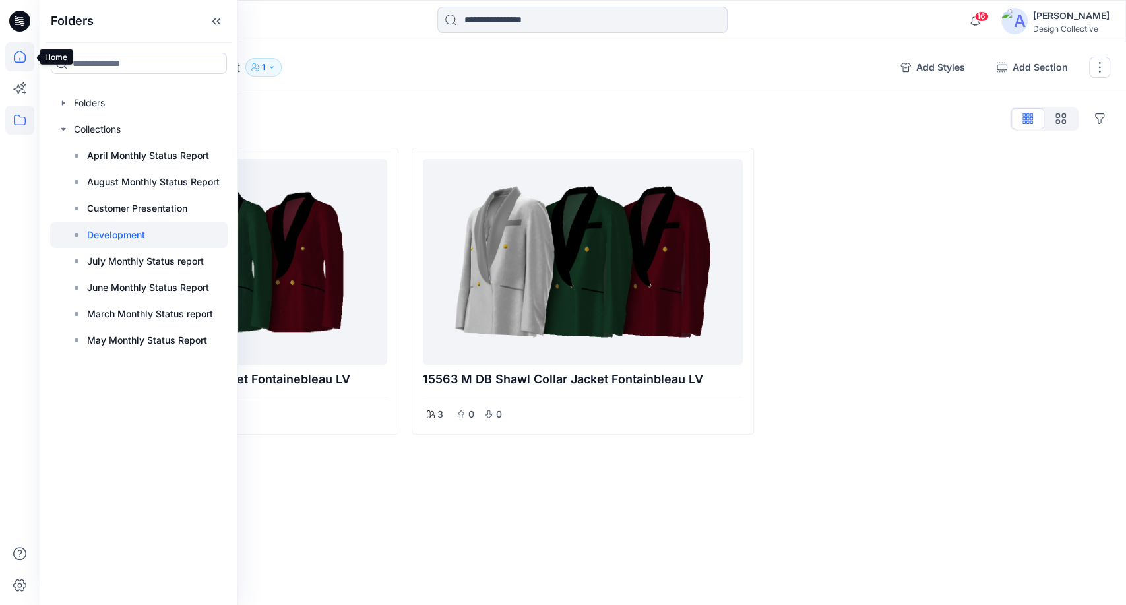
click at [23, 60] on icon at bounding box center [19, 56] width 29 height 29
